Goal: Information Seeking & Learning: Learn about a topic

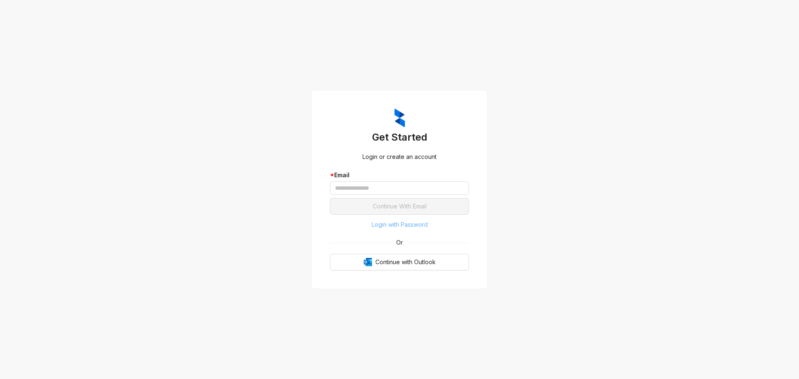
click at [386, 224] on span "Login with Password" at bounding box center [400, 224] width 56 height 9
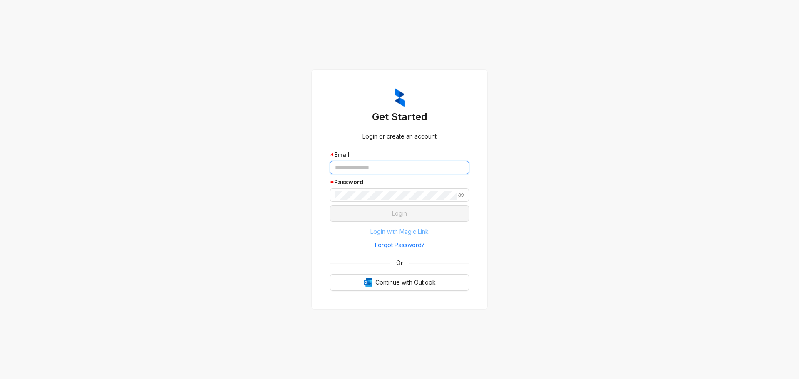
type input "**********"
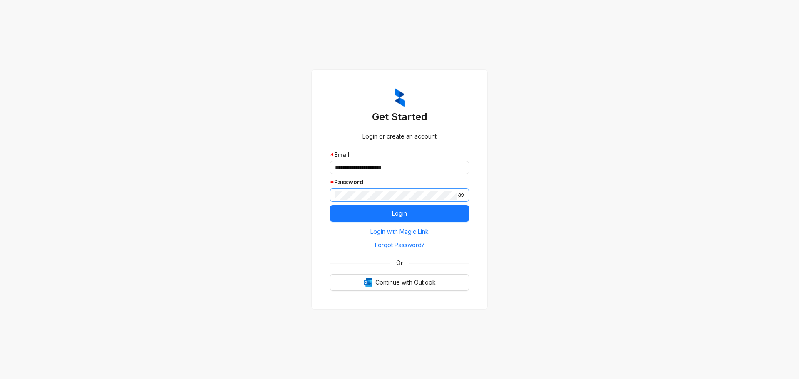
click at [460, 194] on icon "eye-invisible" at bounding box center [461, 195] width 6 height 6
click at [461, 194] on icon "eye" at bounding box center [461, 195] width 6 height 4
click at [440, 213] on button "Login" at bounding box center [399, 213] width 139 height 17
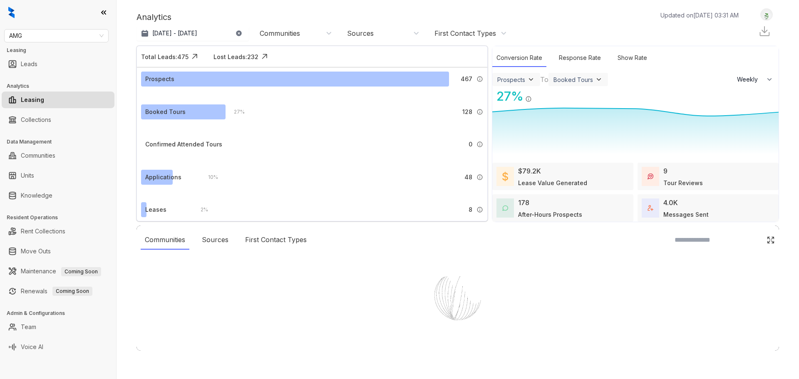
select select "******"
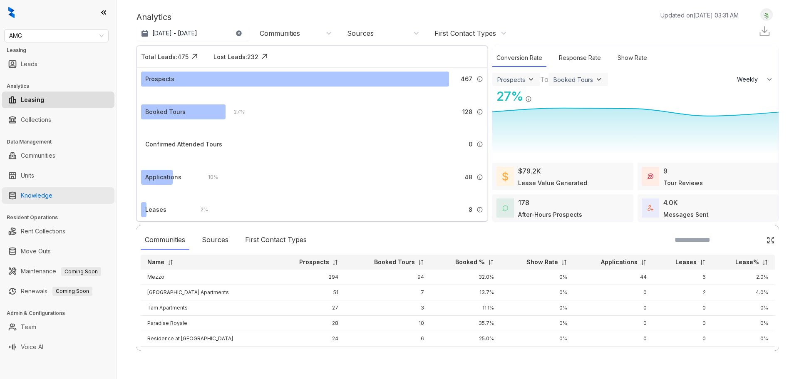
click at [35, 195] on link "Knowledge" at bounding box center [37, 195] width 32 height 17
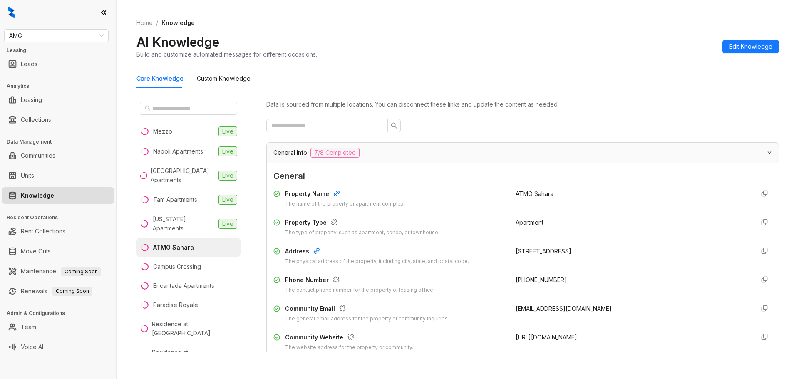
click at [614, 121] on div at bounding box center [522, 125] width 513 height 13
click at [619, 47] on div "AI Knowledge Build and customize automated messages for different occasions. Ed…" at bounding box center [457, 46] width 642 height 25
drag, startPoint x: 539, startPoint y: 18, endPoint x: 550, endPoint y: 16, distance: 11.0
click at [546, 17] on div "Home / Knowledge AI Knowledge Build and customize automated messages for differ…" at bounding box center [457, 38] width 642 height 61
